Goal: Task Accomplishment & Management: Manage account settings

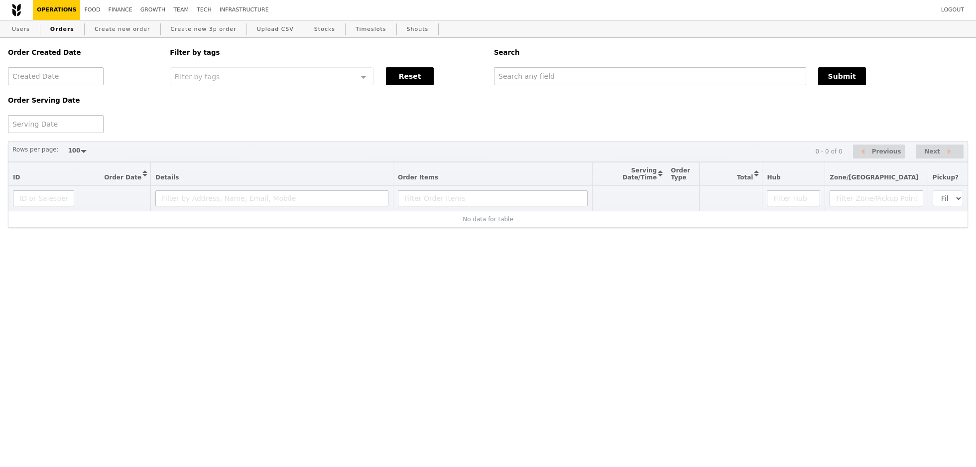
select select "100"
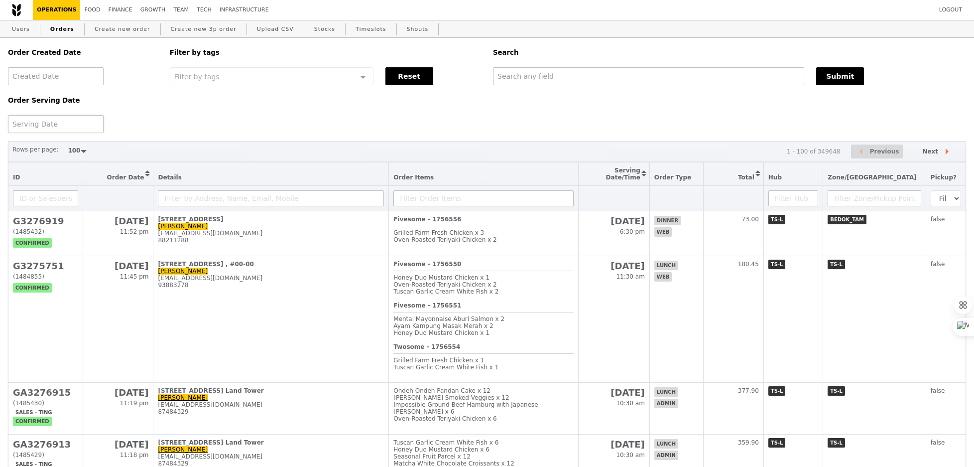
click at [58, 125] on div at bounding box center [56, 124] width 96 height 18
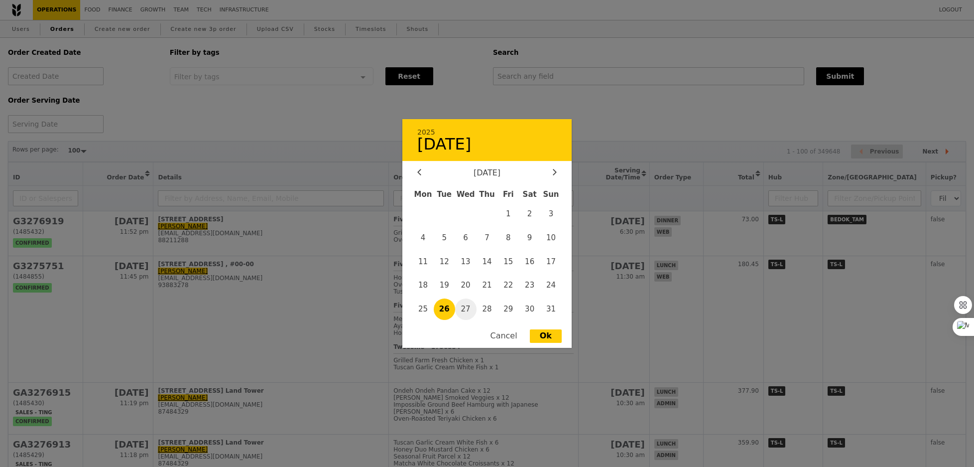
click at [467, 305] on span "27" at bounding box center [465, 308] width 21 height 21
type input "[DATE]"
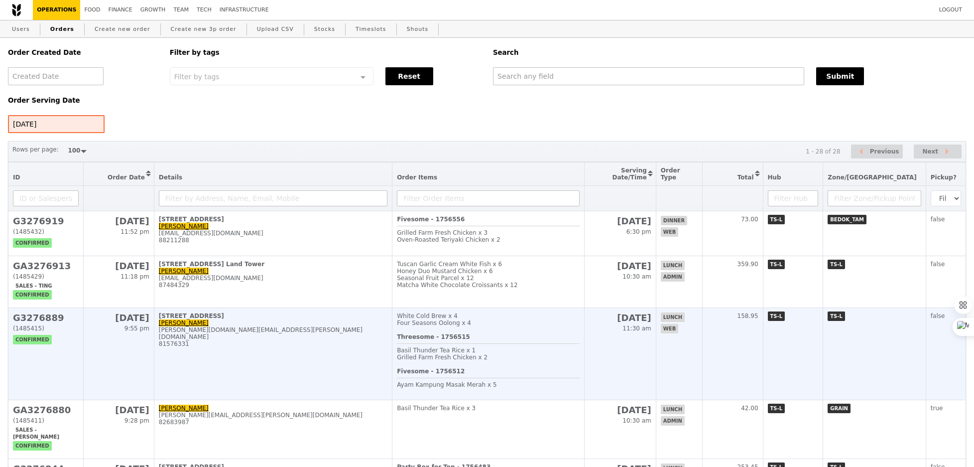
click at [392, 363] on td "[STREET_ADDRESS]-27 Brandon [DOMAIN_NAME][EMAIL_ADDRESS][PERSON_NAME][DOMAIN_NA…" at bounding box center [273, 354] width 238 height 92
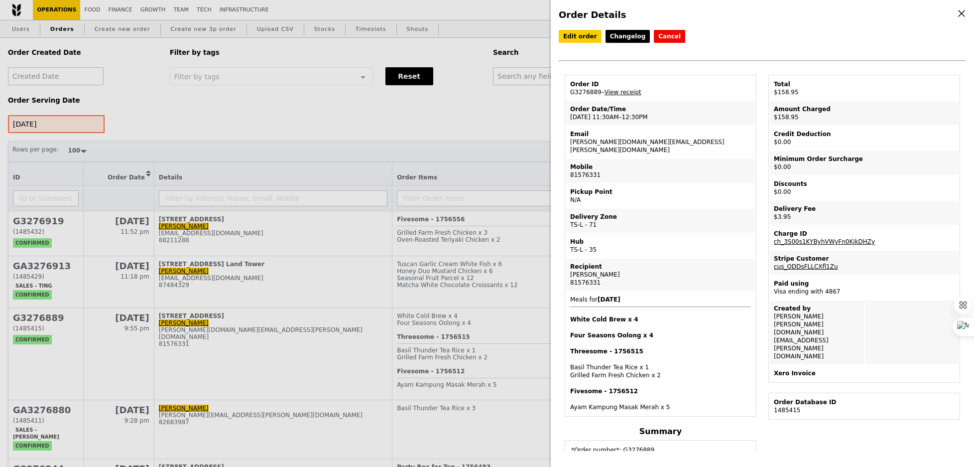
click at [456, 206] on div "Order Details Edit order Changelog Cancel Order ID G3276889 – View receipt Orde…" at bounding box center [487, 233] width 974 height 467
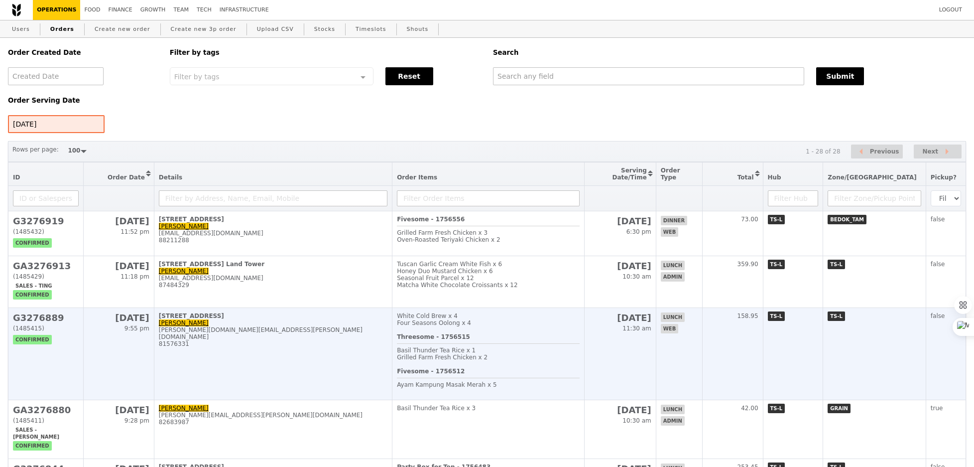
click at [358, 374] on td "[STREET_ADDRESS]-27 Brandon [DOMAIN_NAME][EMAIL_ADDRESS][PERSON_NAME][DOMAIN_NA…" at bounding box center [273, 354] width 238 height 92
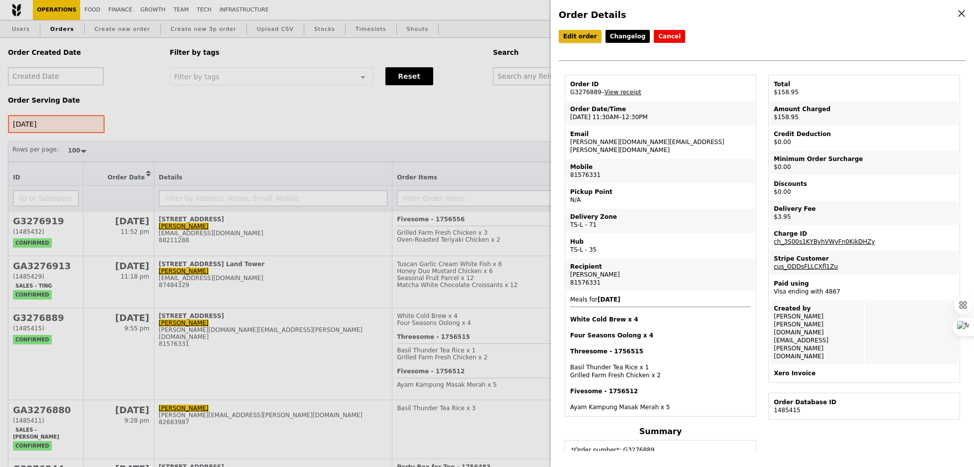
click at [594, 37] on link "Edit order" at bounding box center [580, 36] width 43 height 13
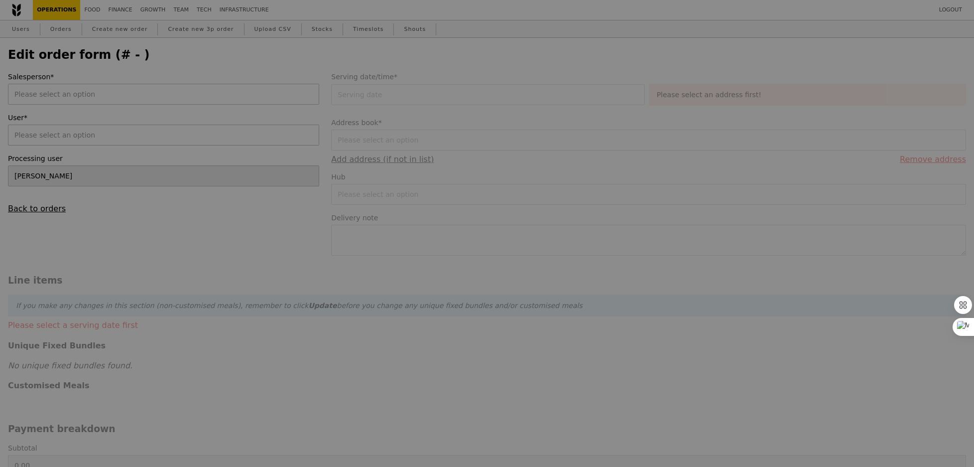
type input "[DATE]"
type input "155.00"
type input "2.71"
type input "2.95"
type input "157.95"
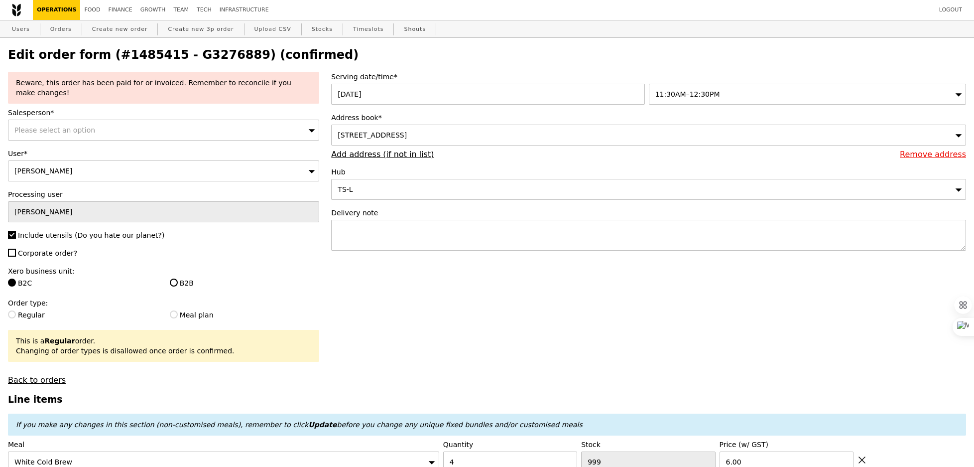
type input "Update"
type input "486"
type input "489"
click at [97, 130] on div "Please select an option" at bounding box center [163, 130] width 311 height 21
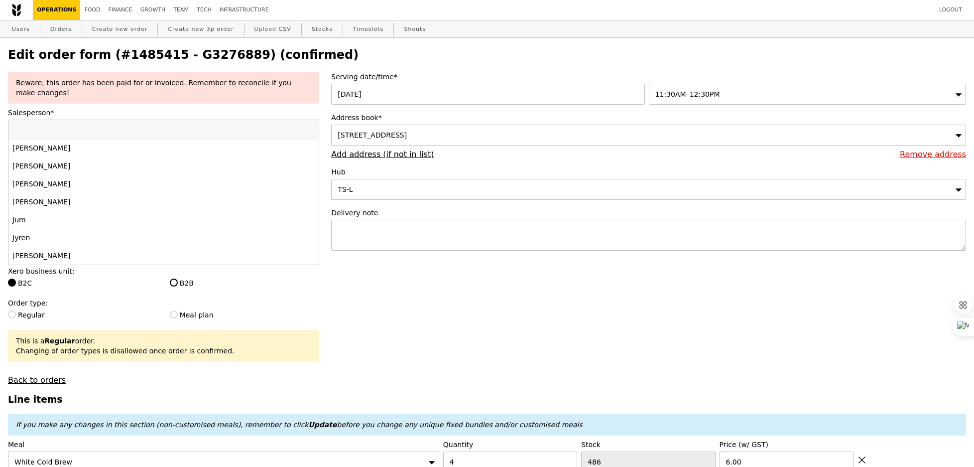
scroll to position [951, 0]
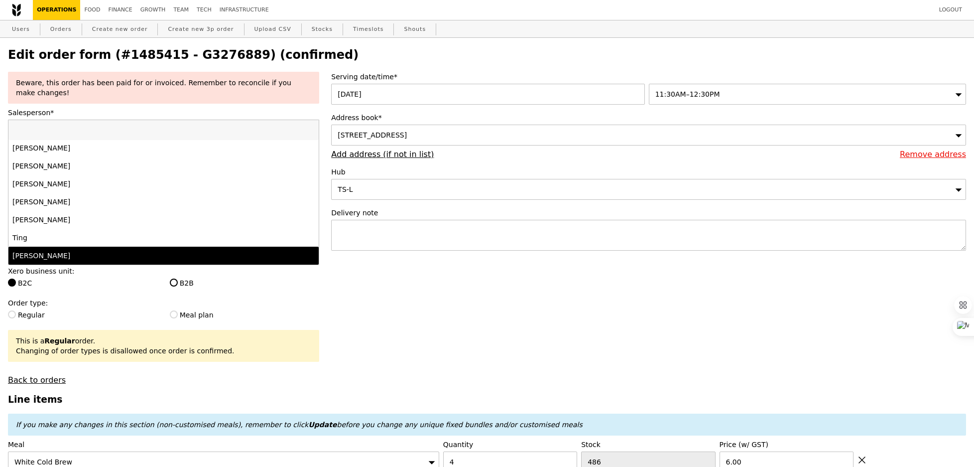
click at [78, 254] on div "[PERSON_NAME]" at bounding box center [125, 256] width 227 height 10
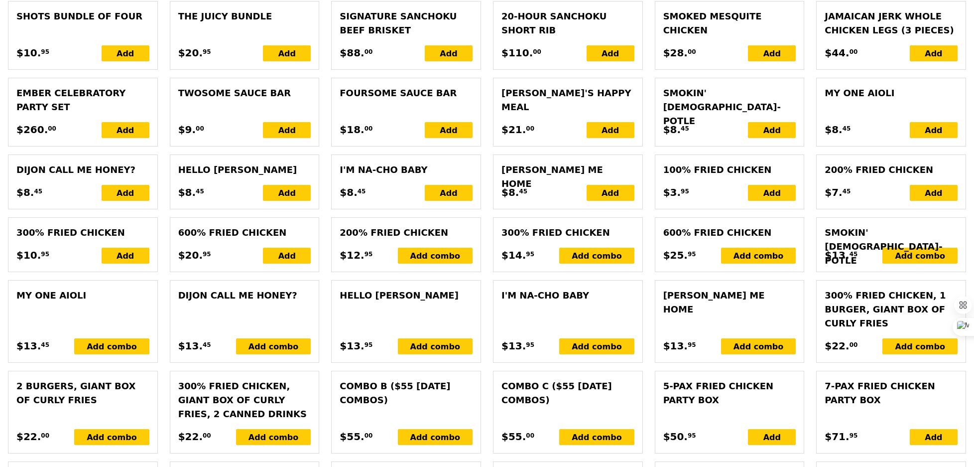
scroll to position [2292, 0]
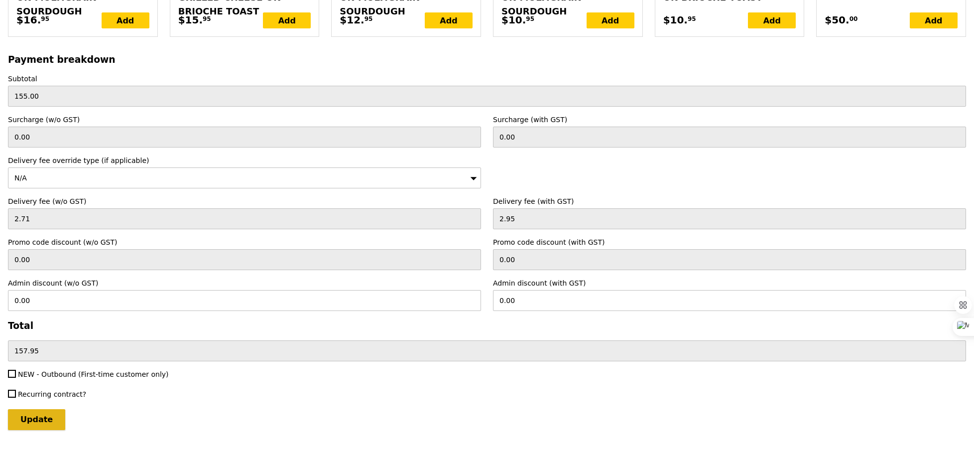
click at [44, 415] on input "Update" at bounding box center [36, 419] width 57 height 21
click at [82, 370] on span "NEW - Outbound (First-time customer only)" at bounding box center [93, 374] width 151 height 8
click at [16, 370] on input "NEW - Outbound (First-time customer only)" at bounding box center [12, 374] width 8 height 8
checkbox input "true"
click at [35, 413] on input "Update" at bounding box center [36, 419] width 57 height 21
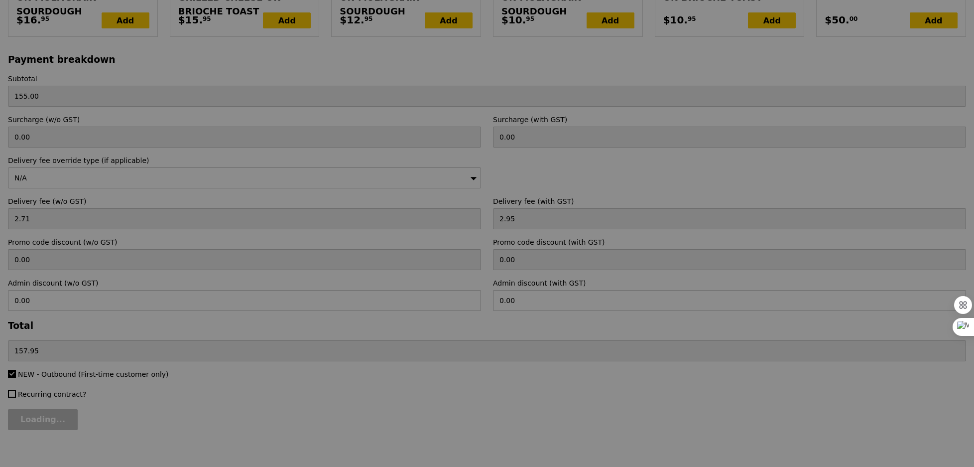
type input "Loading..."
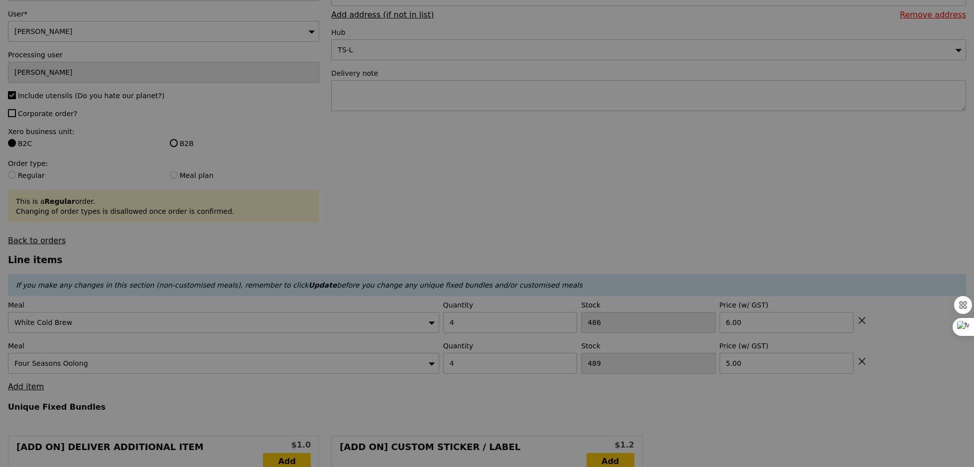
type input "3.62"
type input "3.95"
type input "158.95"
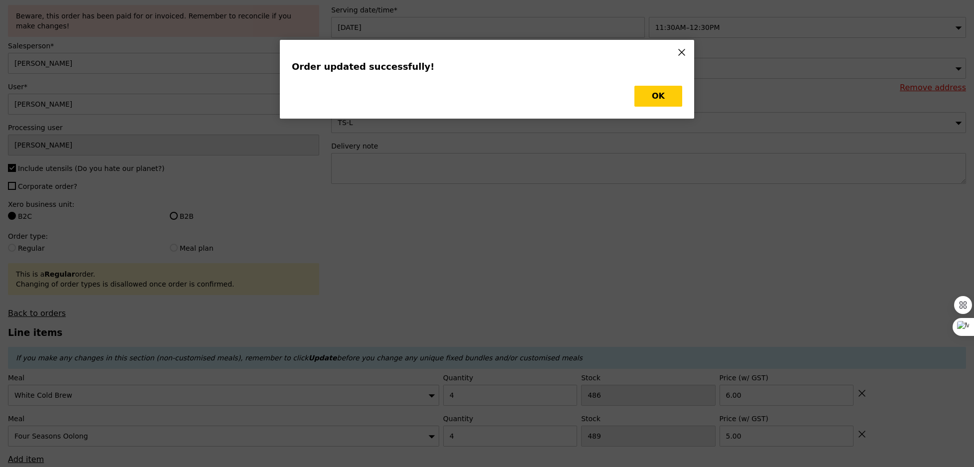
scroll to position [0, 0]
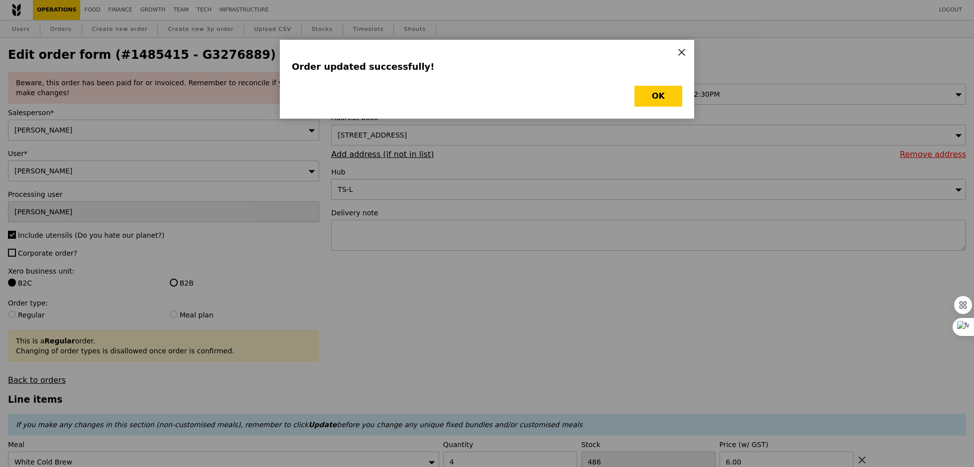
type input "Update"
click at [661, 97] on button "OK" at bounding box center [659, 96] width 48 height 21
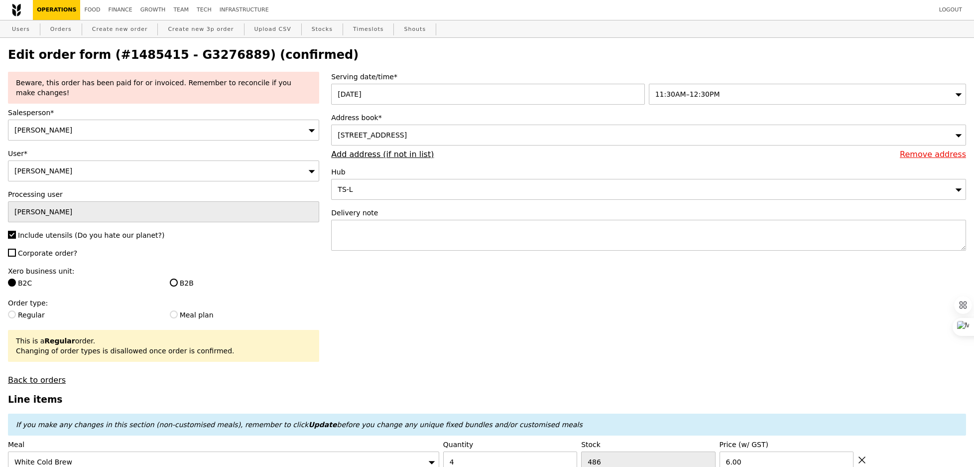
click at [59, 21] on link "Orders" at bounding box center [60, 29] width 29 height 18
select select "100"
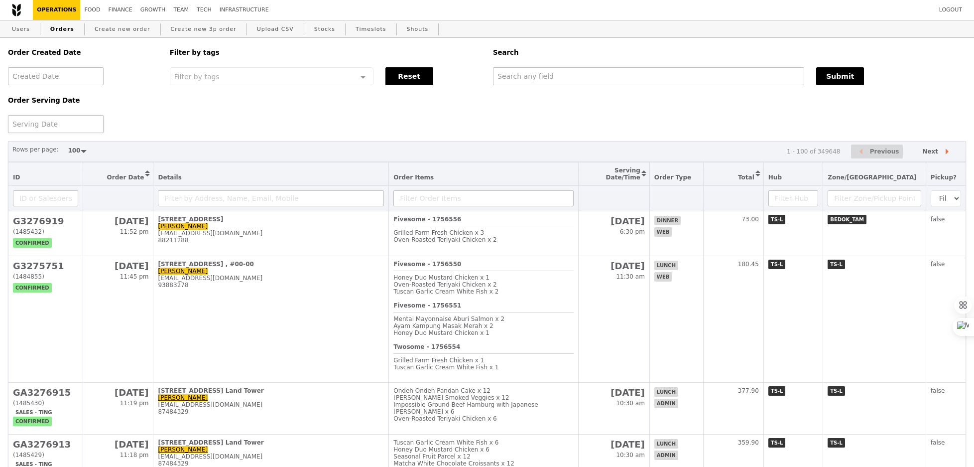
click at [40, 130] on div at bounding box center [56, 124] width 96 height 18
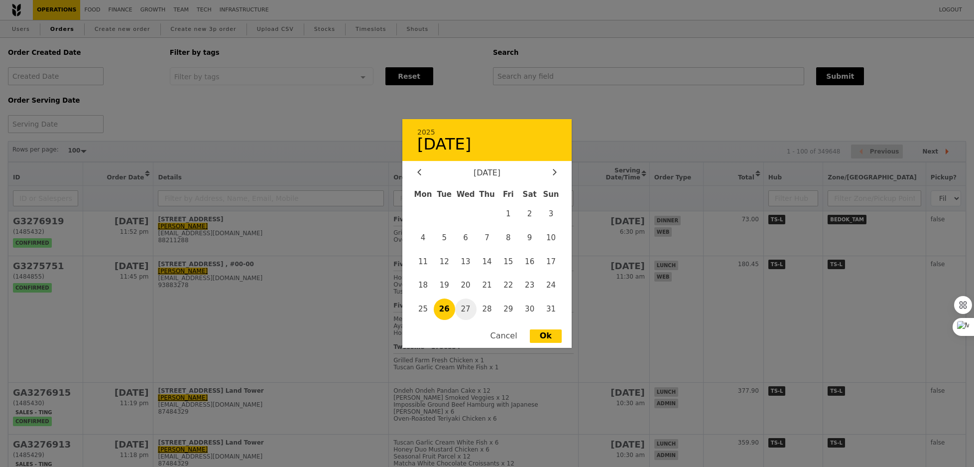
click at [468, 303] on span "27" at bounding box center [465, 308] width 21 height 21
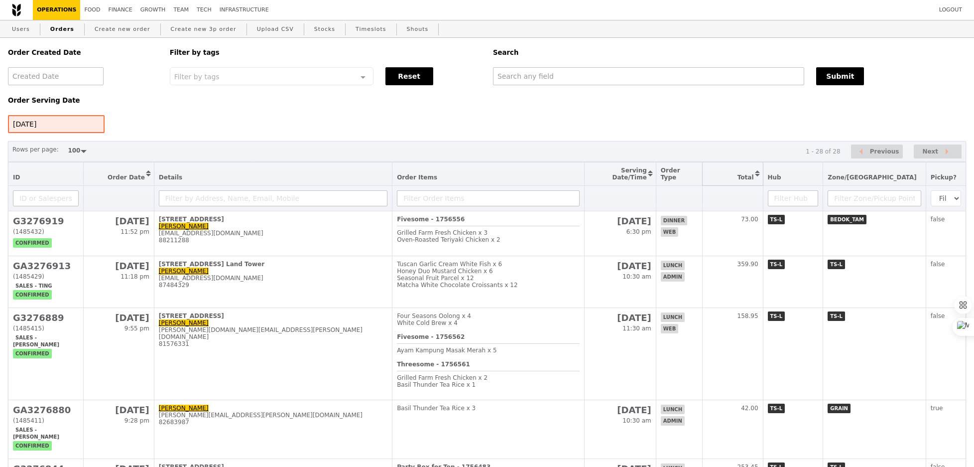
click at [763, 177] on button "Sort table by Total in descending order" at bounding box center [733, 173] width 60 height 23
click at [763, 177] on button "Sort table by Total in ascending order" at bounding box center [733, 173] width 60 height 23
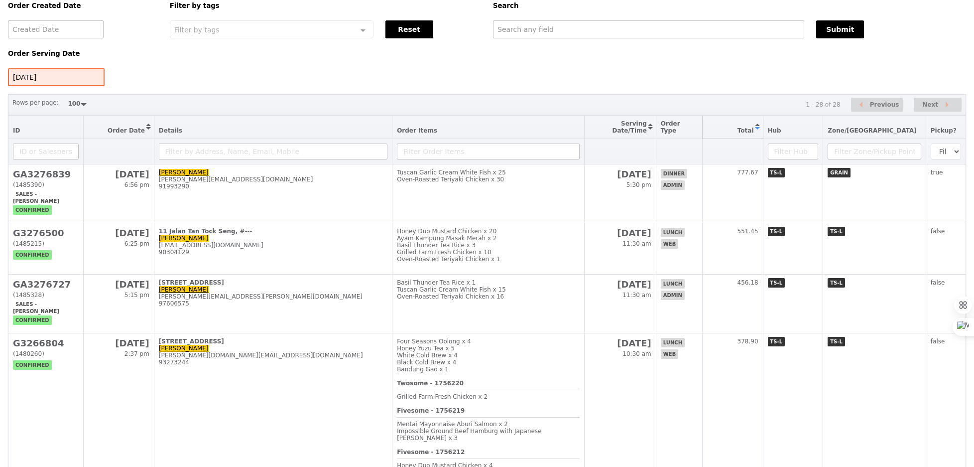
scroll to position [8, 0]
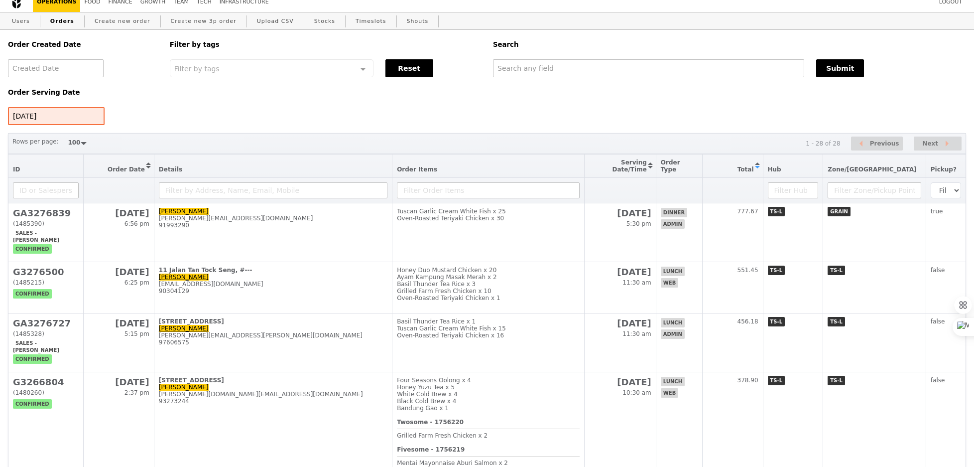
click at [552, 78] on div "Order Created Date Order Serving Date [DATE] Filter by tags Filter by tags Meal…" at bounding box center [487, 77] width 970 height 95
click at [550, 69] on input "text" at bounding box center [648, 68] width 311 height 18
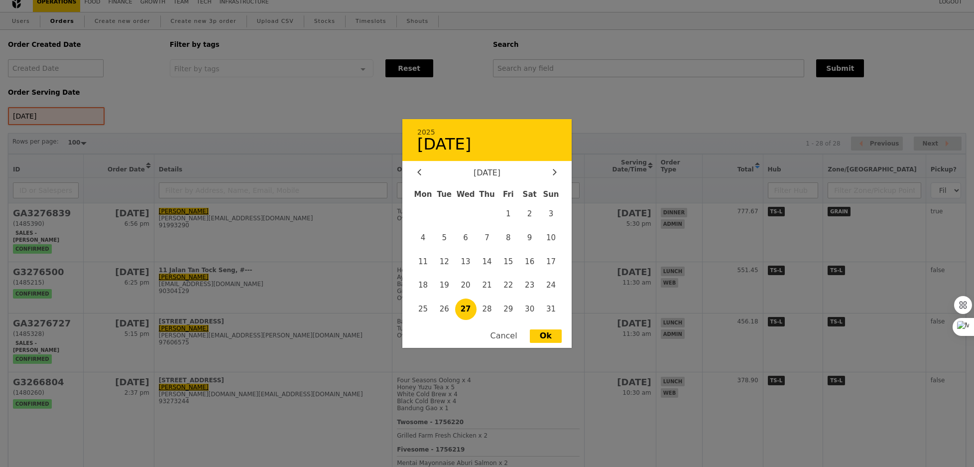
click at [59, 115] on div "[DATE] 2025 [DATE] [DATE] Mon Tue Wed Thu Fri Sat Sun 1 2 3 4 5 6 7 8 9 10 11 1…" at bounding box center [56, 116] width 97 height 18
click at [488, 311] on span "28" at bounding box center [487, 308] width 21 height 21
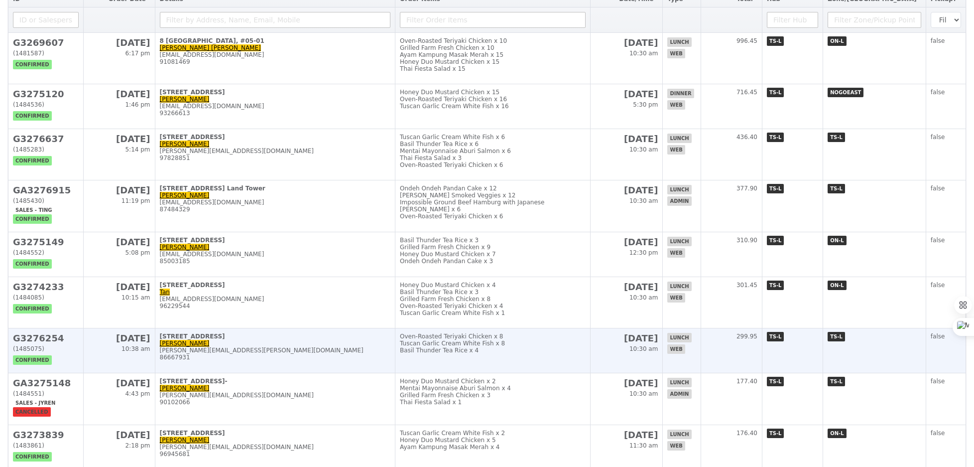
scroll to position [0, 0]
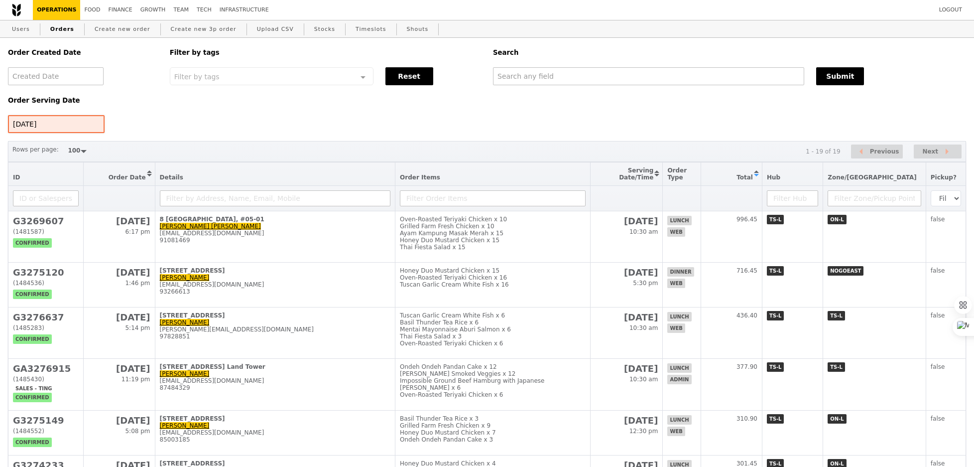
click at [59, 128] on div "[DATE]" at bounding box center [56, 124] width 97 height 18
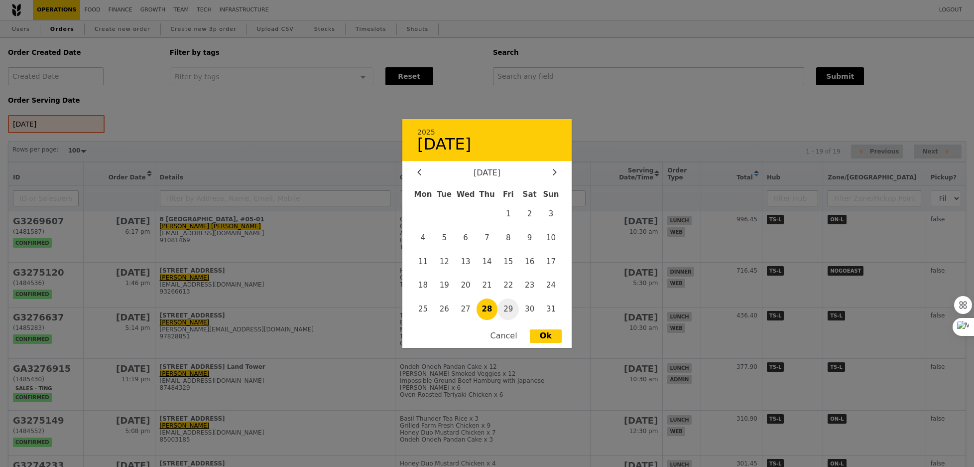
click at [509, 306] on span "29" at bounding box center [508, 308] width 21 height 21
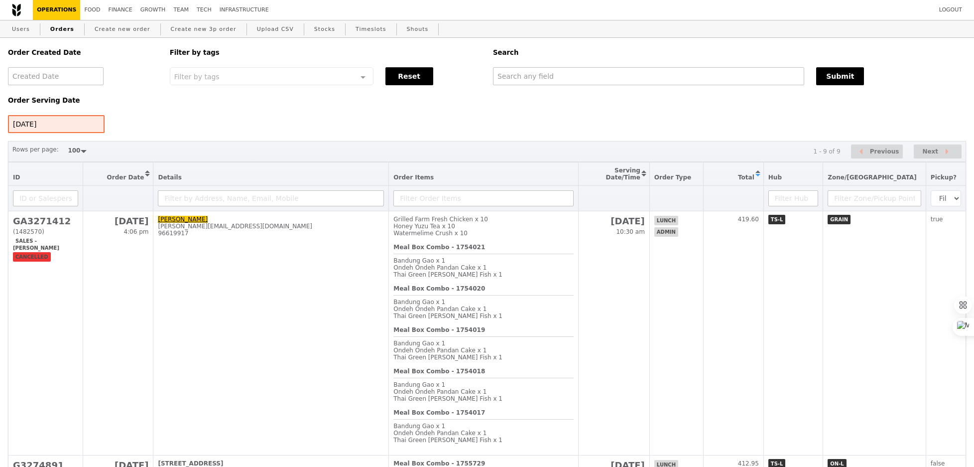
click at [68, 125] on div "[DATE] 2025 [DATE] [DATE] Mon Tue Wed Thu Fri Sat Sun 1 2 3 4 5 6 7 8 9 10 11 1…" at bounding box center [56, 124] width 97 height 18
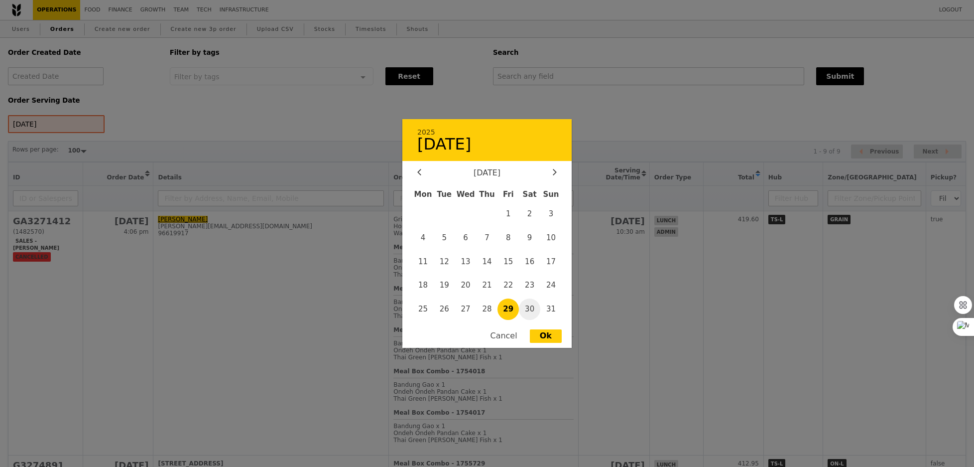
click at [533, 305] on span "30" at bounding box center [529, 308] width 21 height 21
type input "[DATE]"
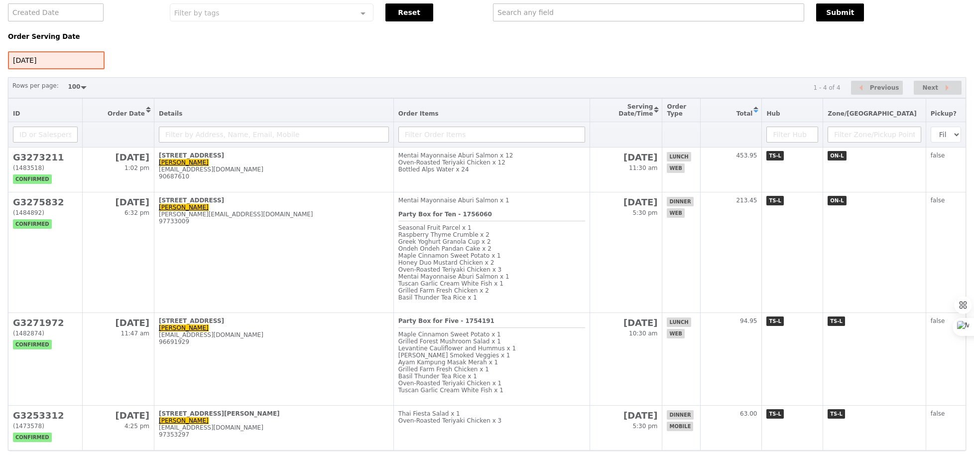
scroll to position [87, 0]
